Goal: Task Accomplishment & Management: Manage account settings

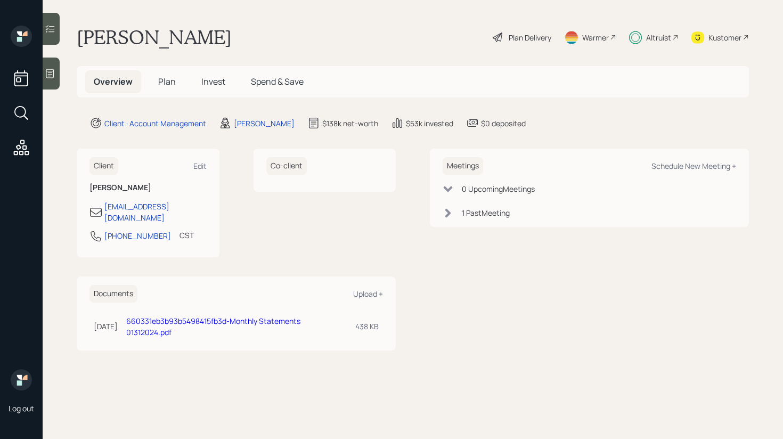
click at [55, 34] on div at bounding box center [51, 29] width 17 height 32
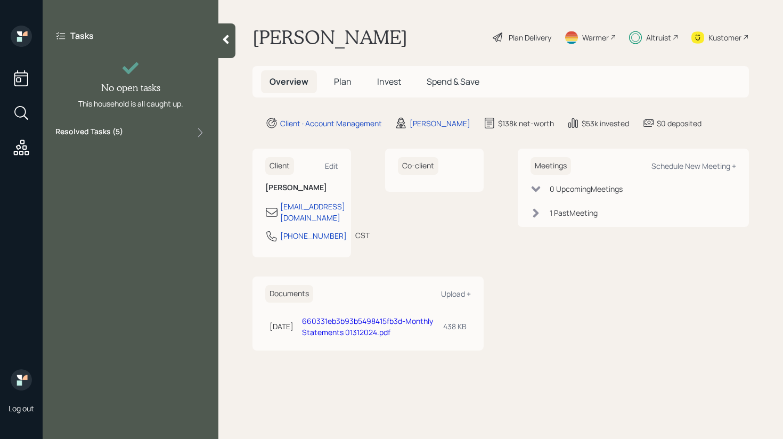
click at [152, 135] on div "Resolved Tasks ( 5 )" at bounding box center [130, 132] width 150 height 13
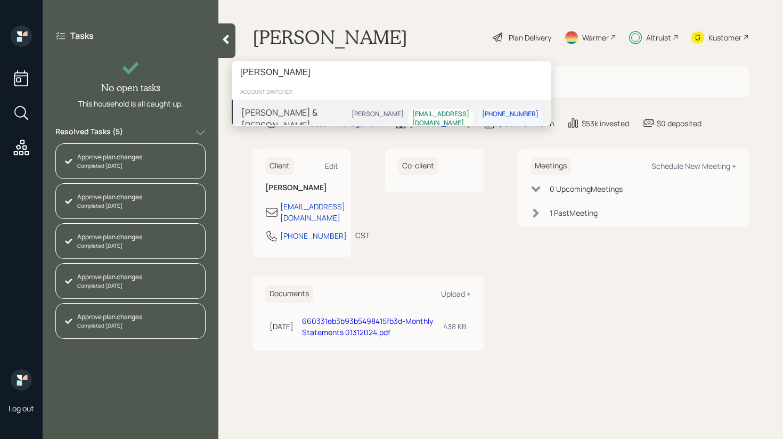
type input "[PERSON_NAME]"
click at [320, 108] on div "[PERSON_NAME] & [PERSON_NAME]" at bounding box center [294, 119] width 106 height 26
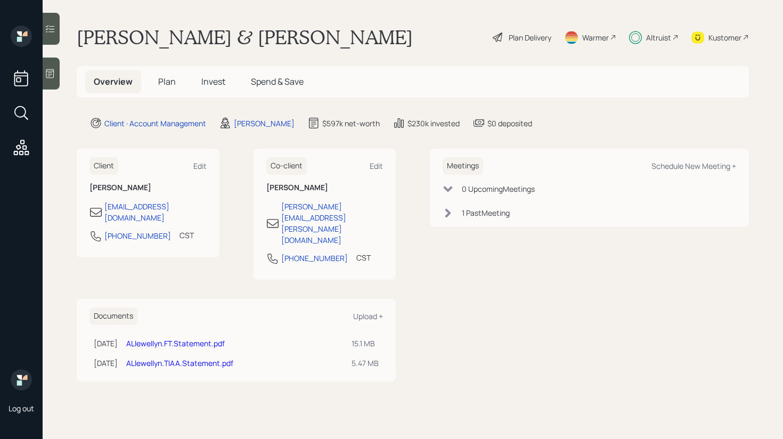
click at [54, 36] on div at bounding box center [51, 29] width 17 height 32
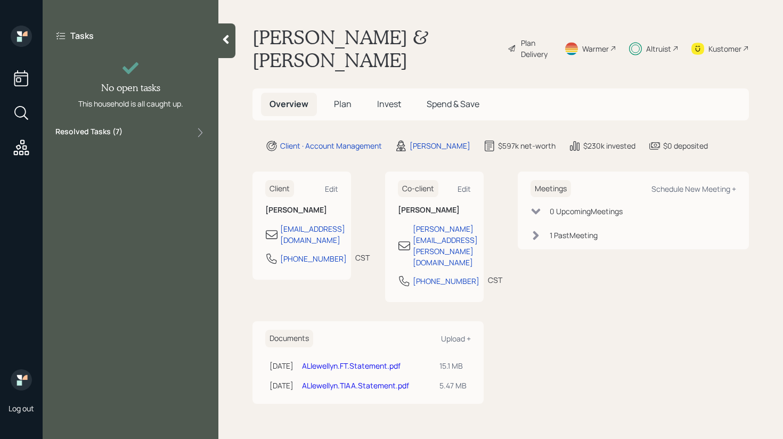
click at [137, 138] on div "Resolved Tasks ( 7 )" at bounding box center [130, 132] width 150 height 13
